Goal: Information Seeking & Learning: Learn about a topic

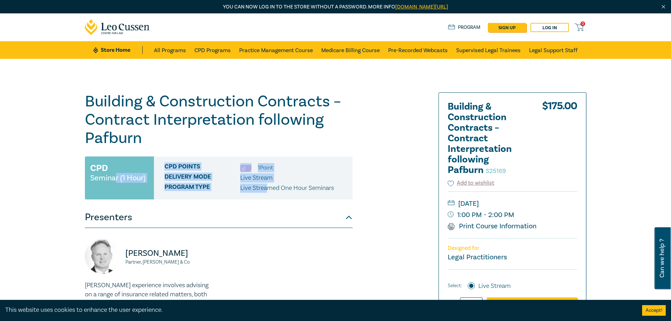
drag, startPoint x: 113, startPoint y: 178, endPoint x: 269, endPoint y: 193, distance: 156.4
click at [269, 193] on div "CPD Seminar (1 Hour) CPD Points 1 Point Delivery Mode Live Stream Program type …" at bounding box center [219, 177] width 268 height 43
click at [194, 208] on button "Presenters" at bounding box center [219, 217] width 268 height 21
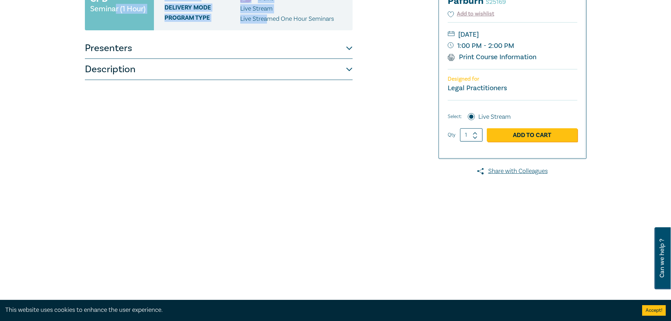
scroll to position [176, 0]
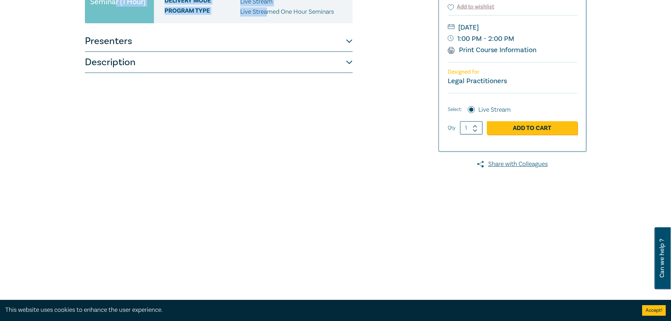
click at [340, 47] on button "Presenters" at bounding box center [219, 41] width 268 height 21
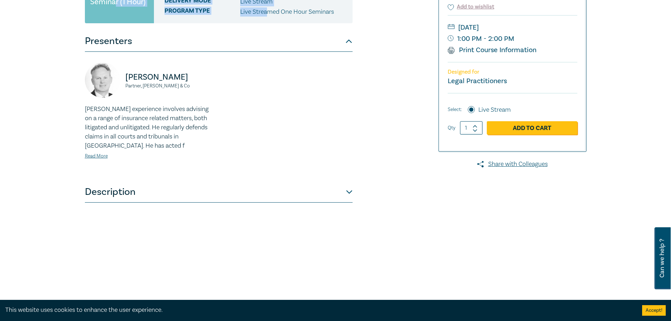
click at [345, 195] on button "Description" at bounding box center [219, 191] width 268 height 21
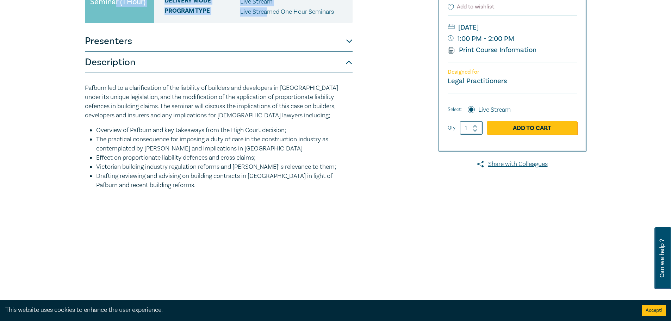
click at [345, 43] on button "Presenters" at bounding box center [219, 41] width 268 height 21
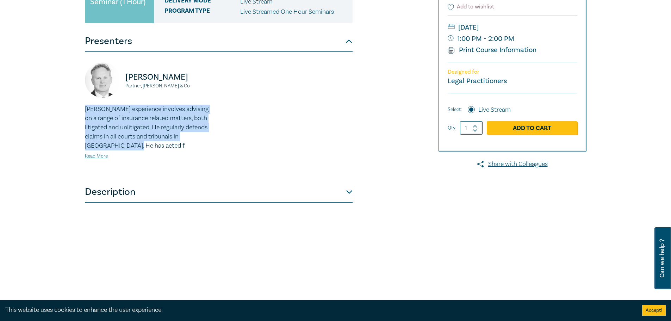
drag, startPoint x: 83, startPoint y: 107, endPoint x: 191, endPoint y: 144, distance: 113.8
click at [191, 144] on div "[PERSON_NAME] Partner, [PERSON_NAME] & Co [PERSON_NAME] experience involves adv…" at bounding box center [150, 116] width 138 height 108
click at [191, 144] on p "[PERSON_NAME] experience involves advising on a range of insurance related matt…" at bounding box center [150, 128] width 130 height 46
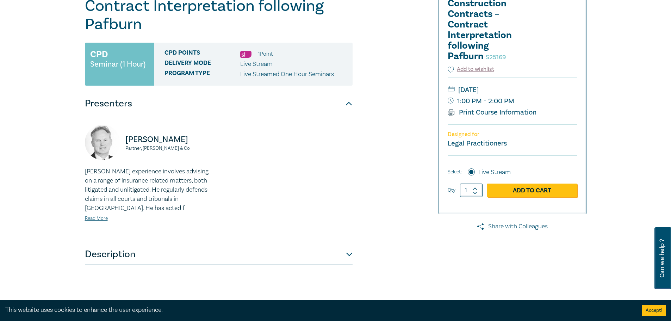
scroll to position [106, 0]
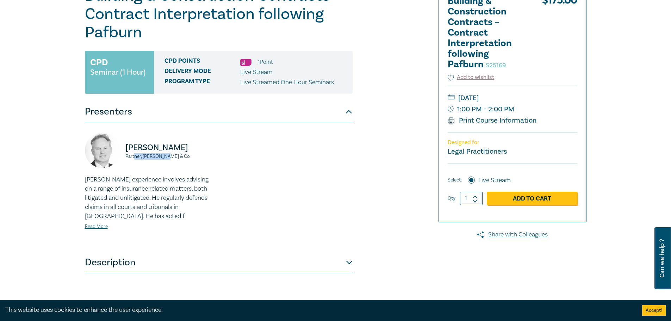
drag, startPoint x: 133, startPoint y: 155, endPoint x: 185, endPoint y: 155, distance: 51.8
click at [185, 155] on small "Partner, [PERSON_NAME] & Co" at bounding box center [169, 156] width 89 height 5
click at [185, 170] on div "[PERSON_NAME] Partner, [PERSON_NAME] & Co" at bounding box center [150, 154] width 130 height 42
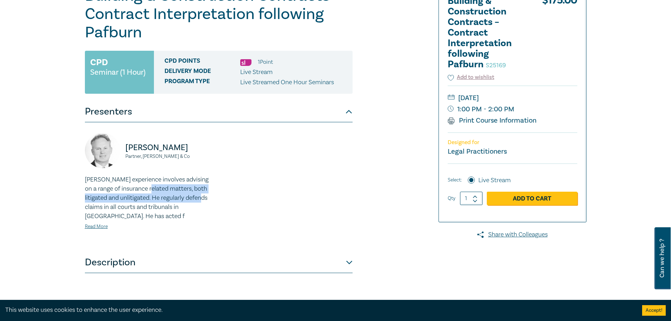
drag, startPoint x: 140, startPoint y: 188, endPoint x: 197, endPoint y: 200, distance: 57.5
click at [197, 200] on p "[PERSON_NAME] experience involves advising on a range of insurance related matt…" at bounding box center [150, 198] width 130 height 46
click at [188, 212] on p "[PERSON_NAME] experience involves advising on a range of insurance related matt…" at bounding box center [150, 198] width 130 height 46
drag, startPoint x: 111, startPoint y: 185, endPoint x: 214, endPoint y: 238, distance: 116.5
click at [214, 238] on div "[PERSON_NAME] Partner, [PERSON_NAME] & Co [PERSON_NAME] experience involves adv…" at bounding box center [150, 187] width 138 height 108
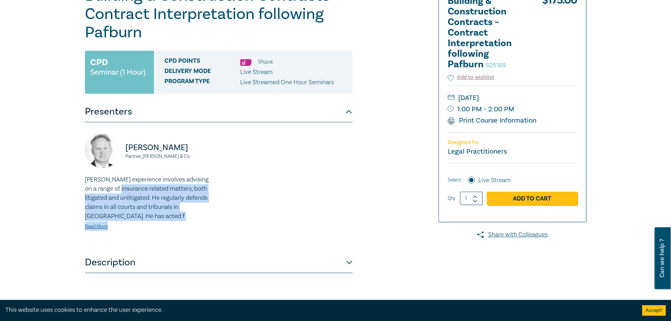
click at [214, 238] on div "[PERSON_NAME] Partner, [PERSON_NAME] & Co [PERSON_NAME] experience involves adv…" at bounding box center [150, 187] width 138 height 108
drag, startPoint x: 97, startPoint y: 191, endPoint x: 176, endPoint y: 217, distance: 83.1
click at [176, 217] on p "[PERSON_NAME] experience involves advising on a range of insurance related matt…" at bounding box center [150, 198] width 130 height 46
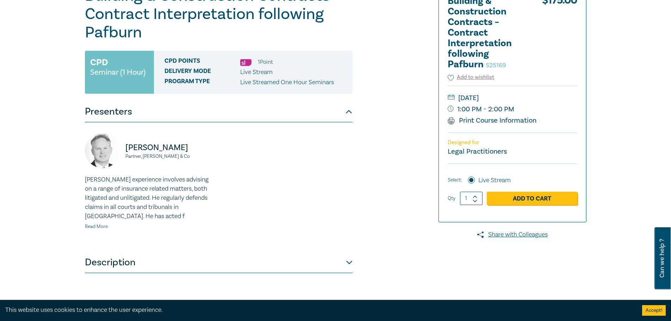
click at [102, 227] on link "Read More" at bounding box center [96, 226] width 23 height 6
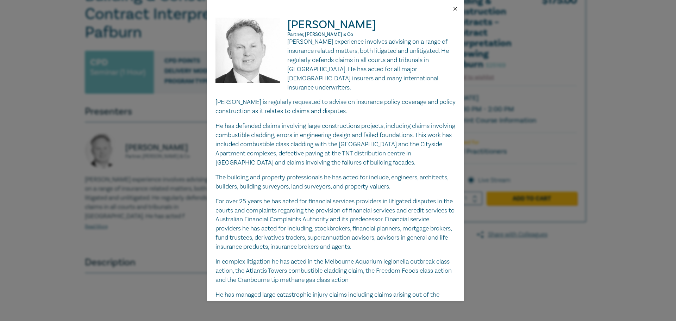
click at [456, 9] on button "Close" at bounding box center [455, 9] width 6 height 6
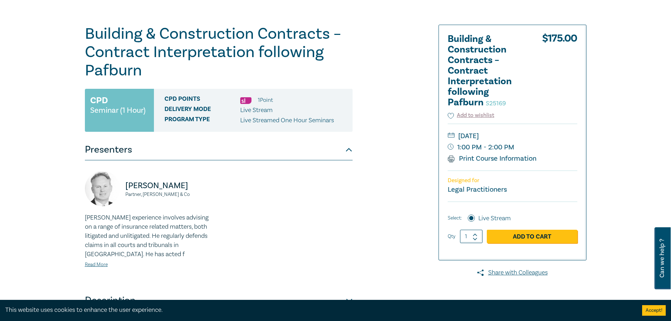
scroll to position [0, 0]
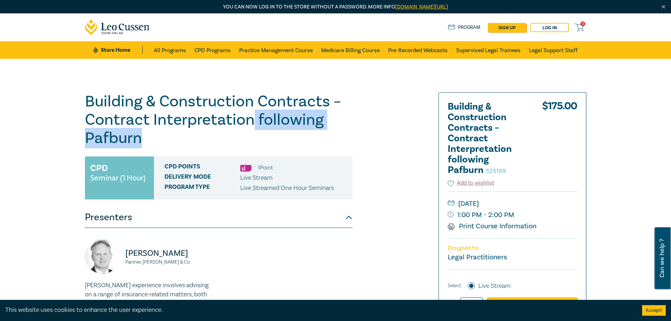
click at [251, 129] on h1 "Building & Construction Contracts – Contract Interpretation following Pafburn S…" at bounding box center [219, 119] width 268 height 55
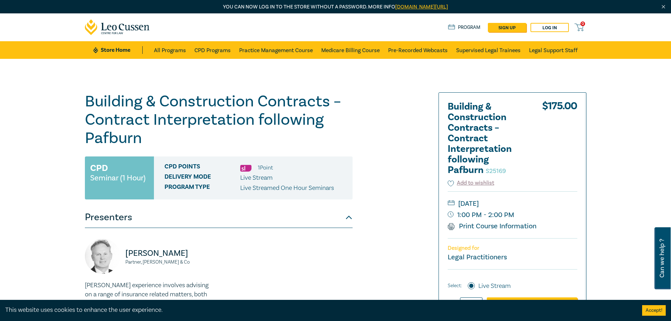
drag, startPoint x: 360, startPoint y: 238, endPoint x: 360, endPoint y: 229, distance: 8.5
click at [360, 237] on div "Building & Construction Contracts – Contract Interpretation following Pafburn S…" at bounding box center [251, 268] width 340 height 352
click at [349, 218] on button "Presenters" at bounding box center [219, 217] width 268 height 21
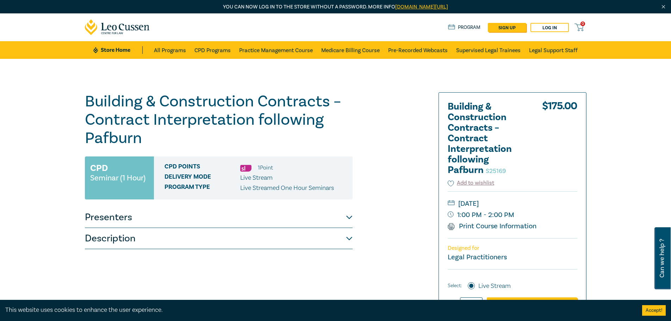
click at [349, 218] on button "Presenters" at bounding box center [219, 217] width 268 height 21
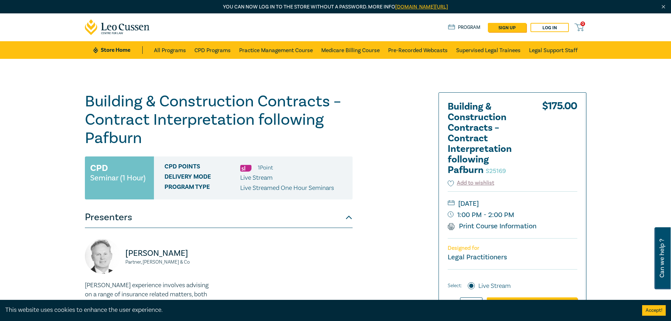
click at [349, 218] on button "Presenters" at bounding box center [219, 217] width 268 height 21
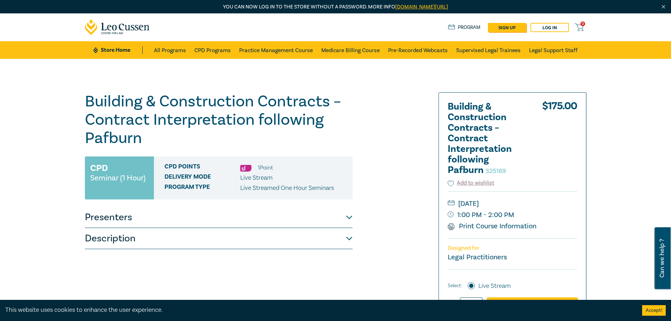
click at [346, 240] on button "Description" at bounding box center [219, 238] width 268 height 21
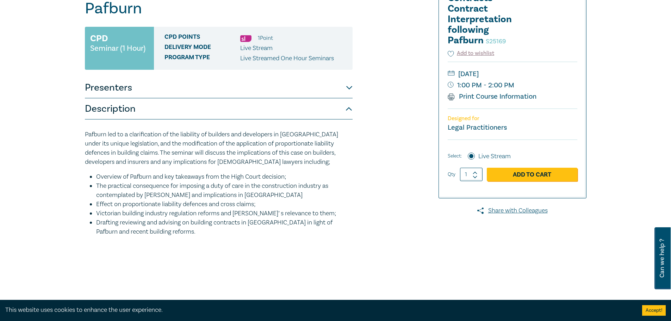
scroll to position [141, 0]
